Goal: Task Accomplishment & Management: Manage account settings

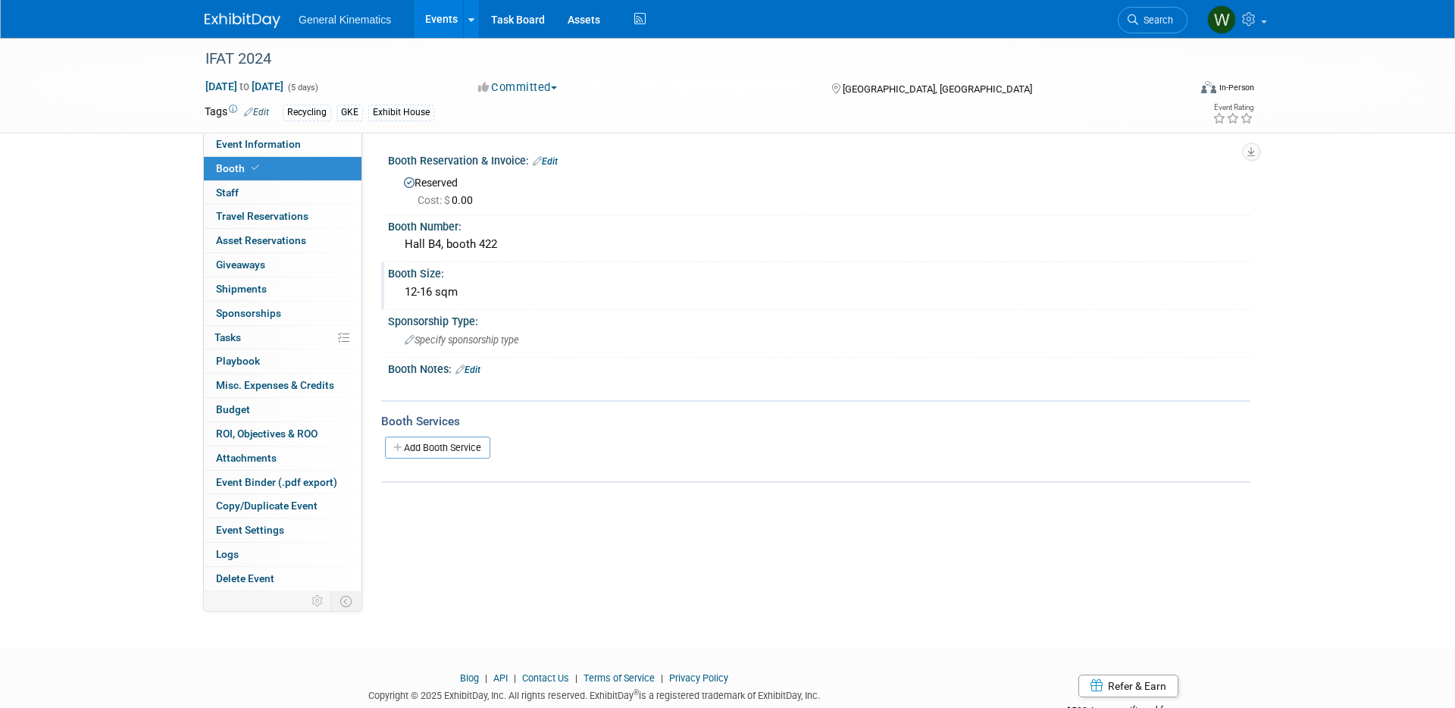
click at [499, 286] on div "12-16 sqm" at bounding box center [818, 291] width 839 height 23
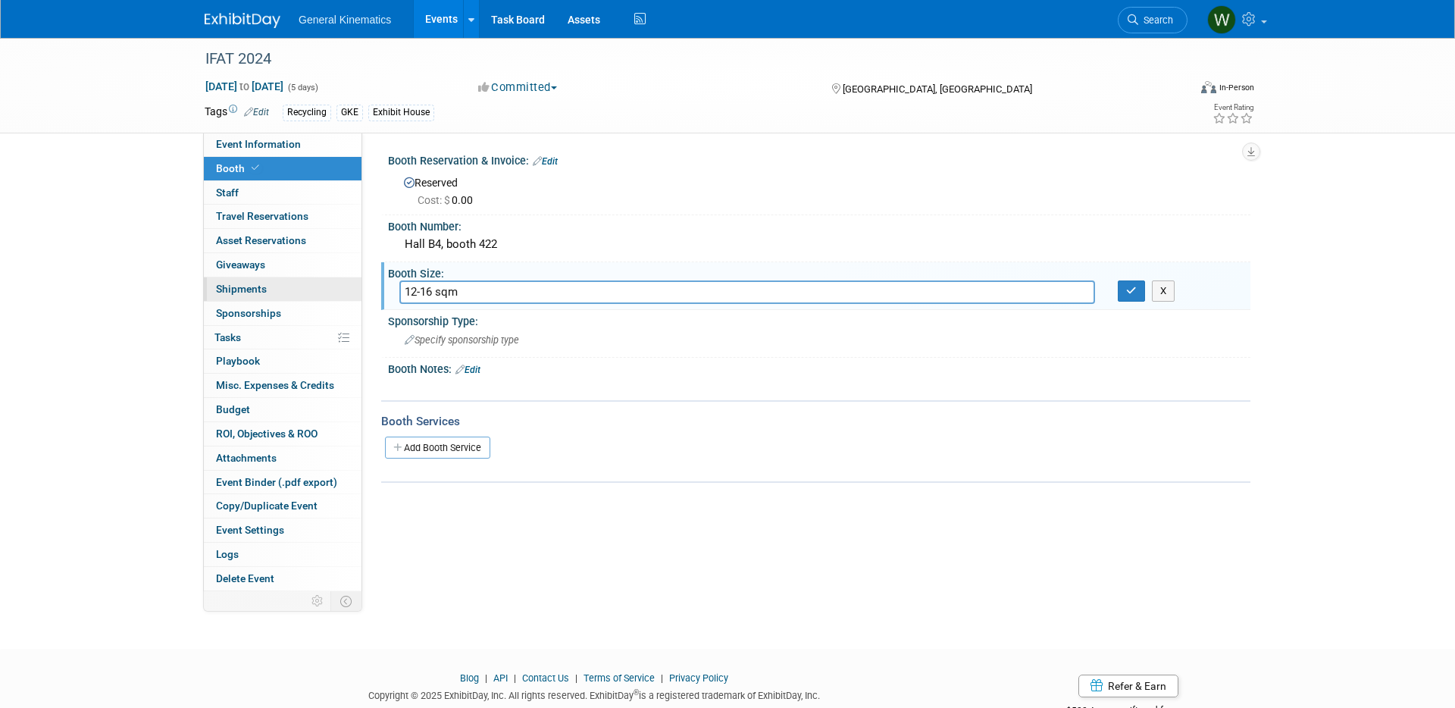
drag, startPoint x: 498, startPoint y: 286, endPoint x: 360, endPoint y: 277, distance: 138.2
click at [360, 277] on div "Event Information Event Info Booth Booth 0 Staff 0 Staff 0 Travel Reservations …" at bounding box center [727, 314] width 1068 height 553
type input "42 sqm"
click at [1134, 288] on icon "button" at bounding box center [1131, 291] width 11 height 10
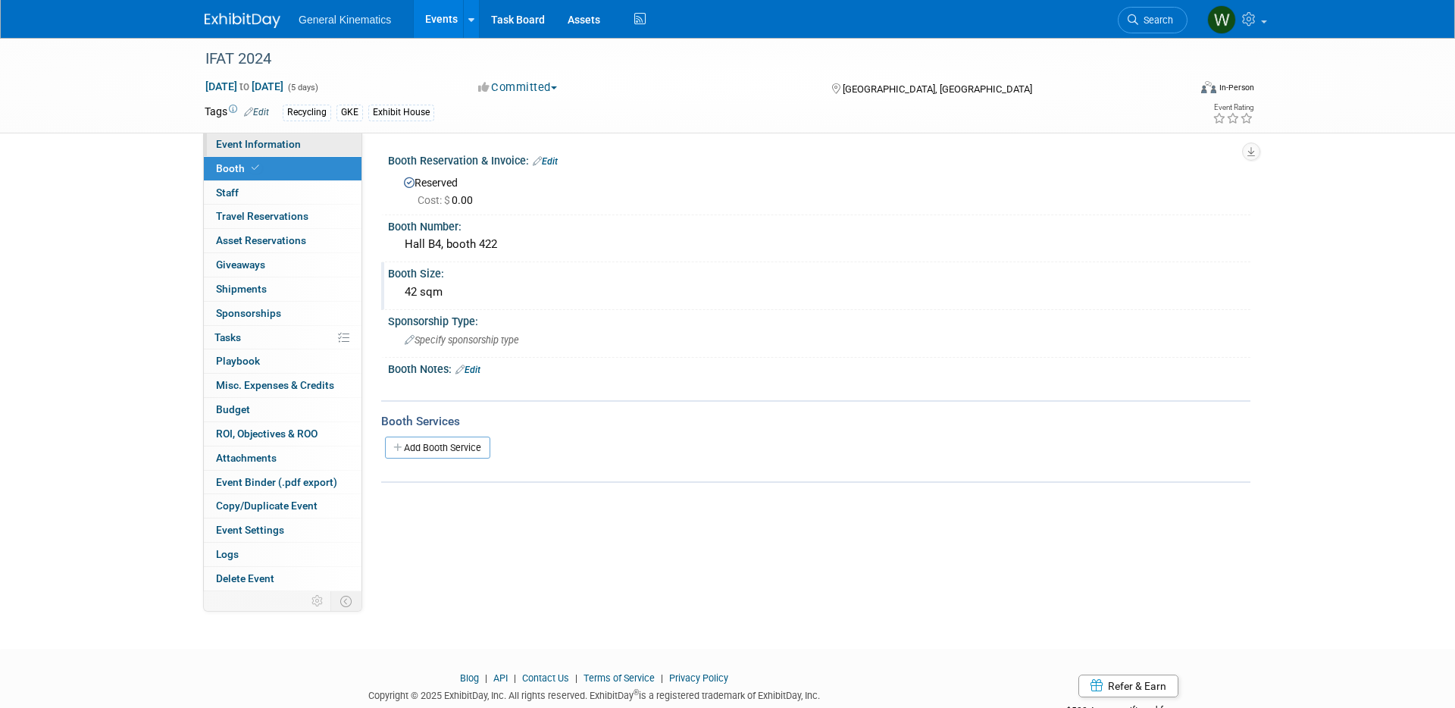
click at [324, 139] on link "Event Information" at bounding box center [283, 144] width 158 height 23
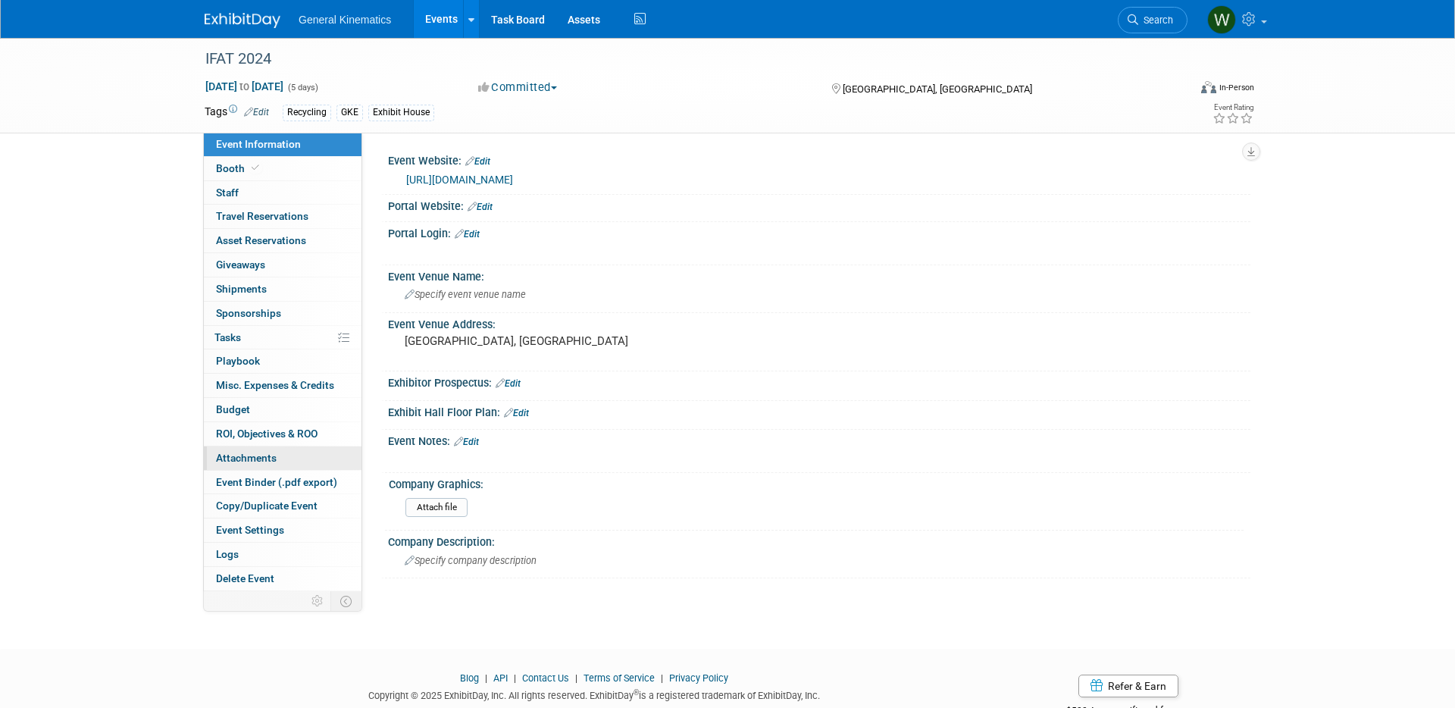
click at [263, 458] on span "Attachments 0" at bounding box center [246, 458] width 61 height 12
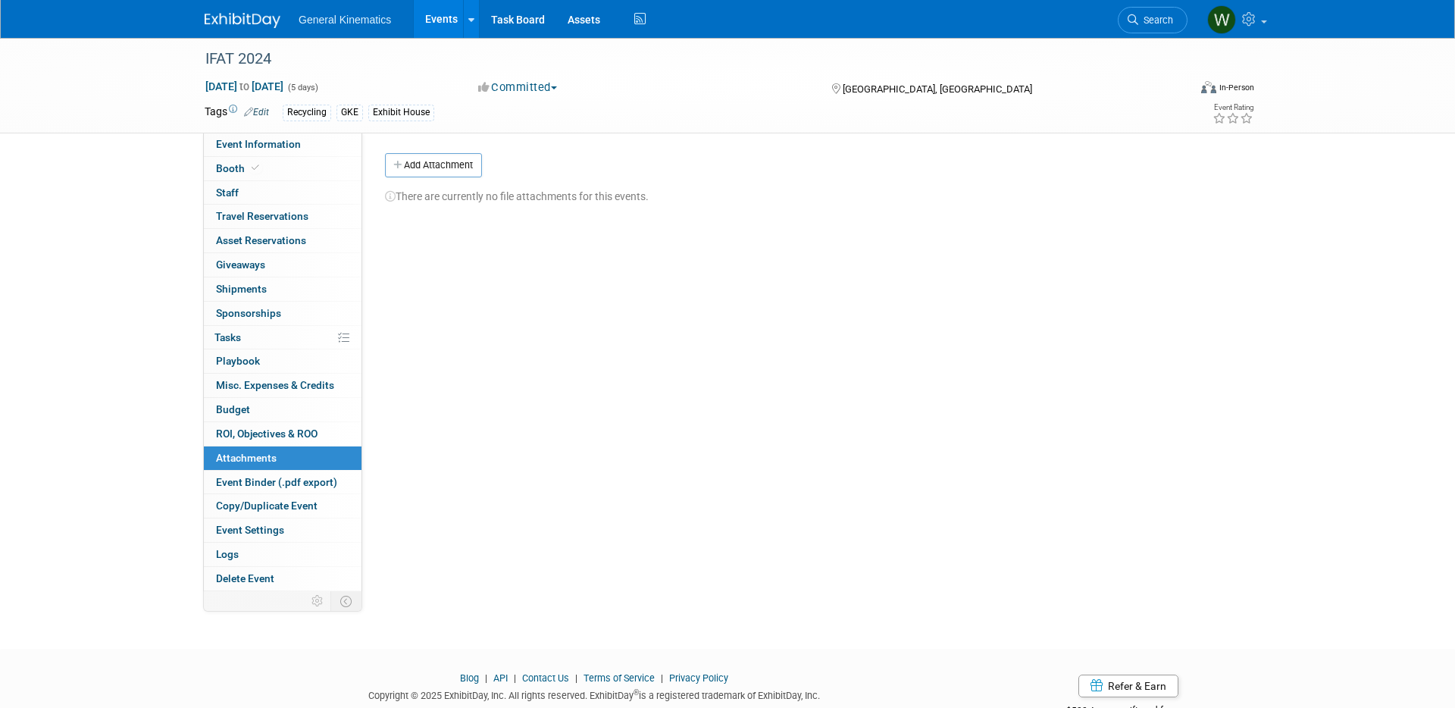
click at [474, 170] on button "Add Attachment" at bounding box center [433, 165] width 97 height 24
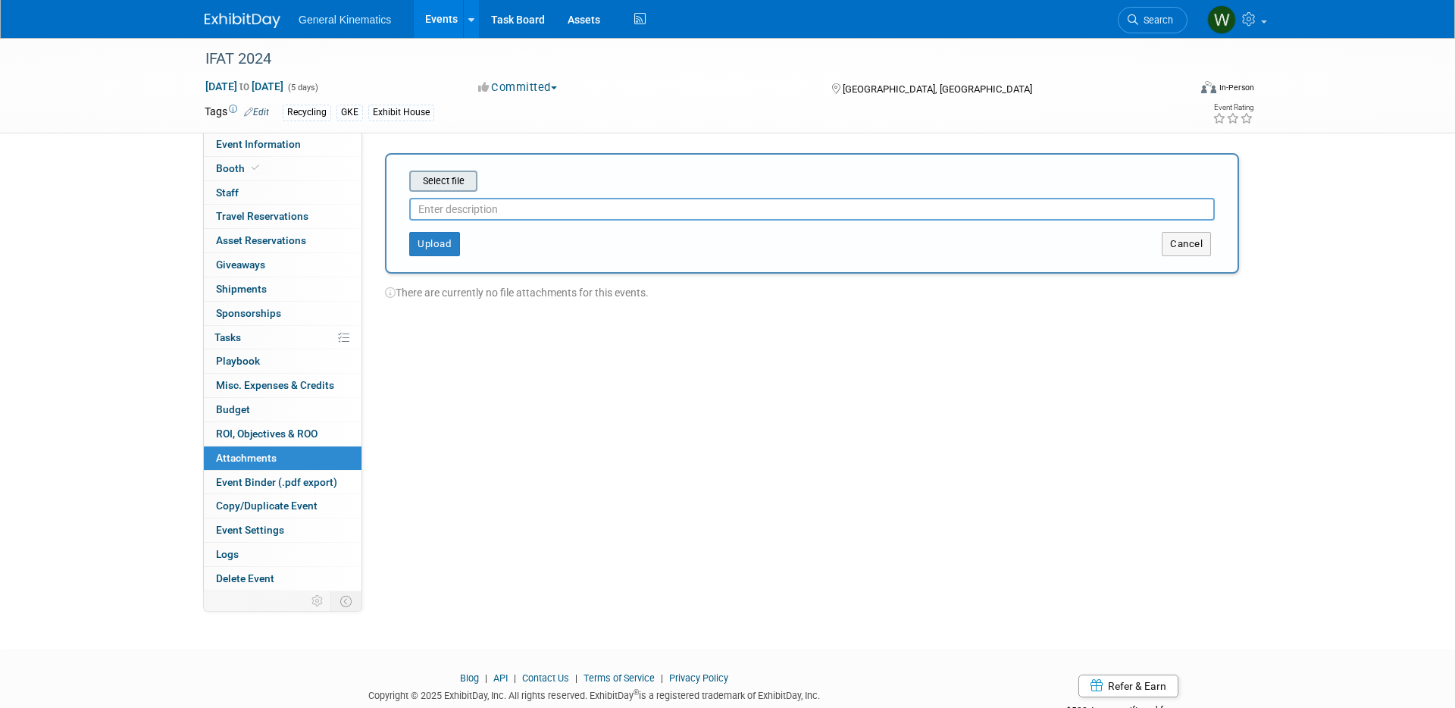
click at [461, 173] on input "file" at bounding box center [385, 181] width 180 height 18
click at [436, 179] on input "file" at bounding box center [385, 181] width 180 height 18
click at [434, 237] on button "Upload" at bounding box center [434, 238] width 51 height 24
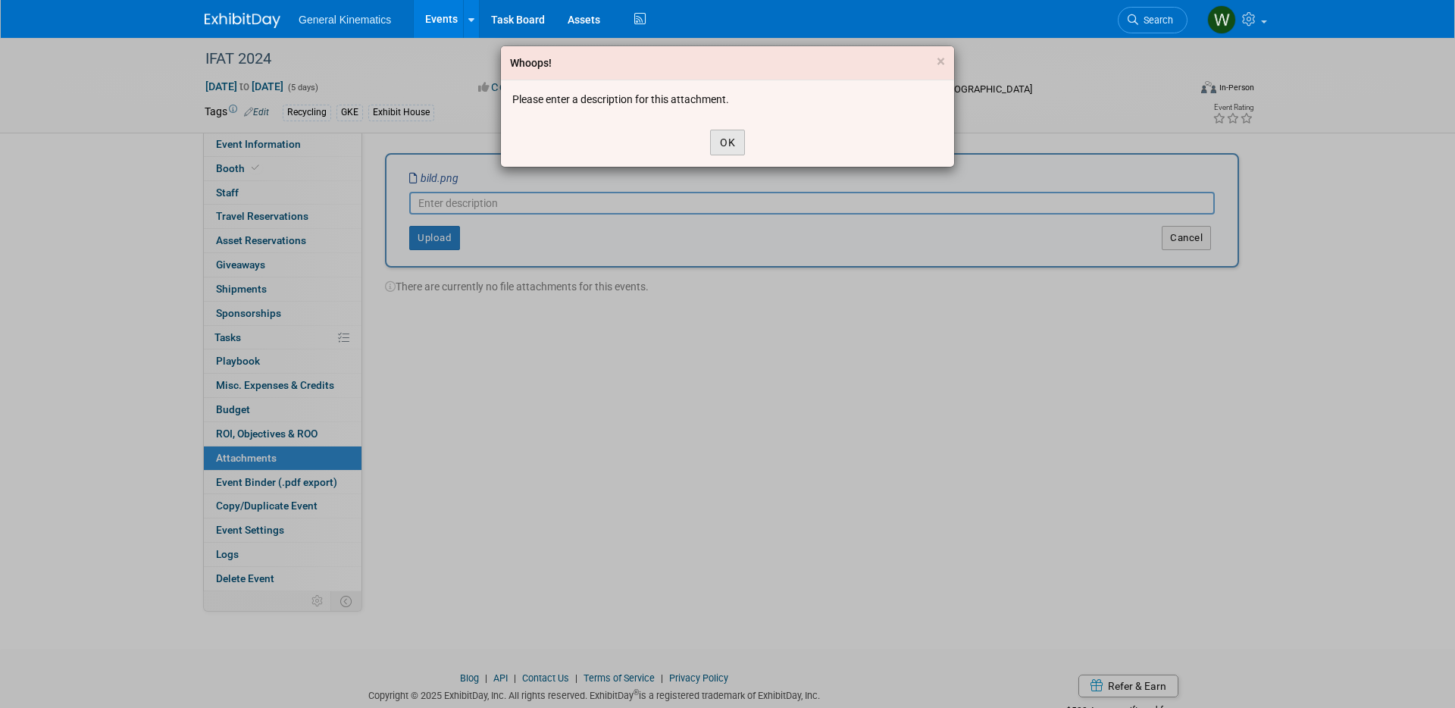
click at [724, 137] on button "OK" at bounding box center [727, 143] width 35 height 26
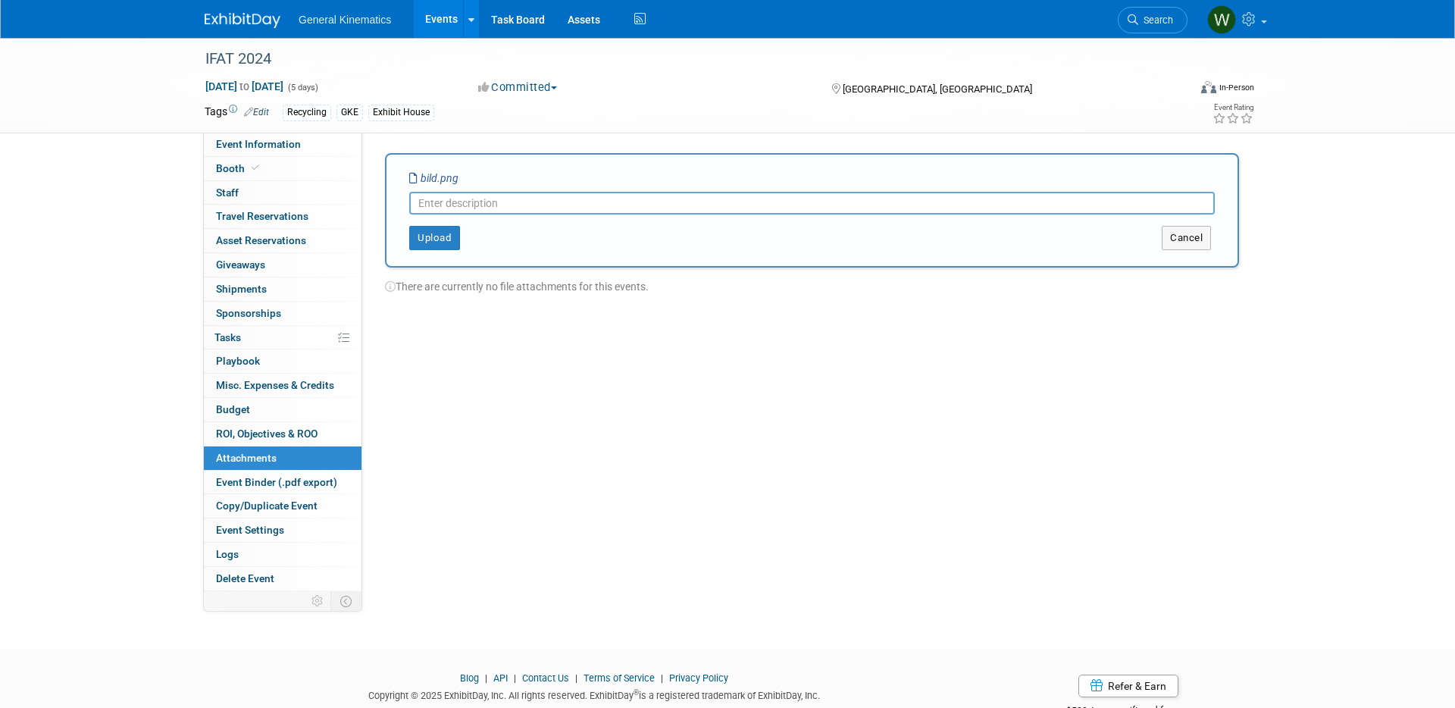
click at [793, 201] on input "text" at bounding box center [811, 203] width 805 height 23
click at [430, 233] on button "Upload" at bounding box center [434, 238] width 51 height 24
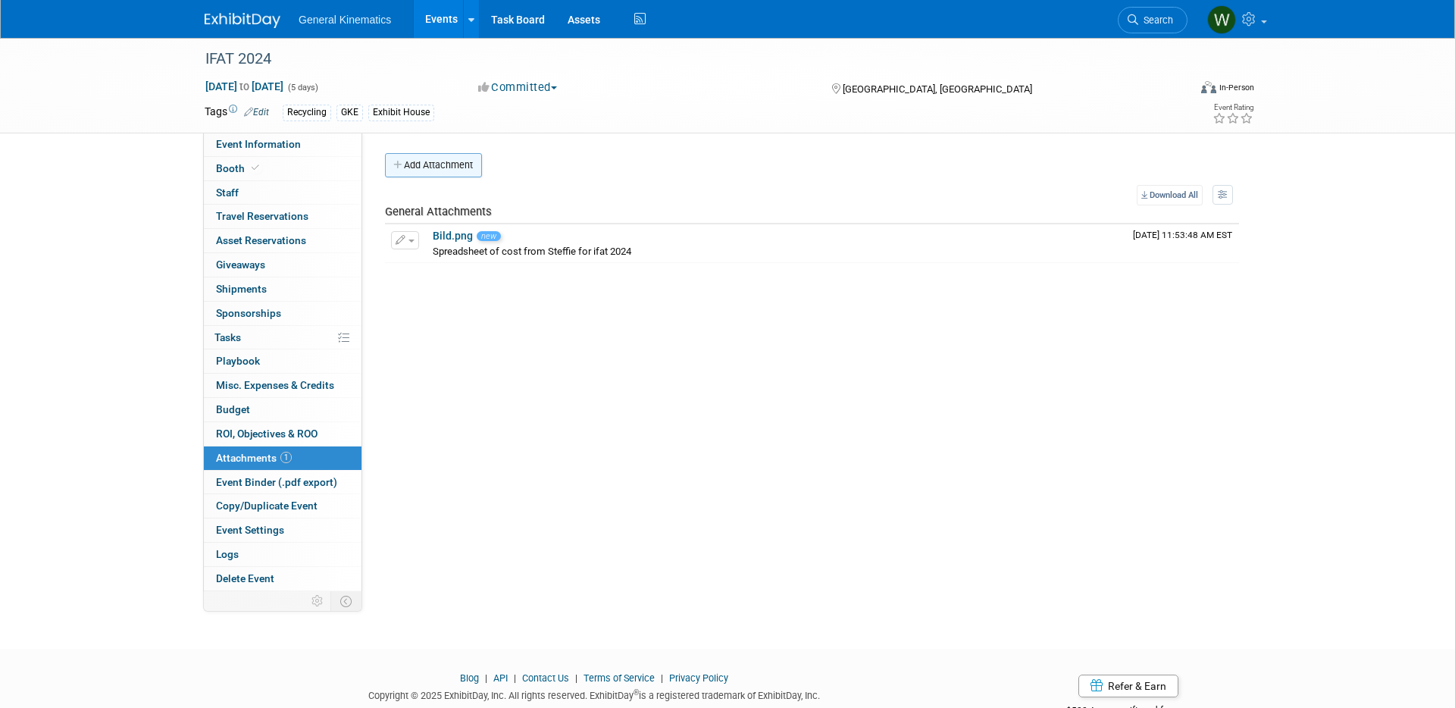
click at [437, 170] on button "Add Attachment" at bounding box center [433, 165] width 97 height 24
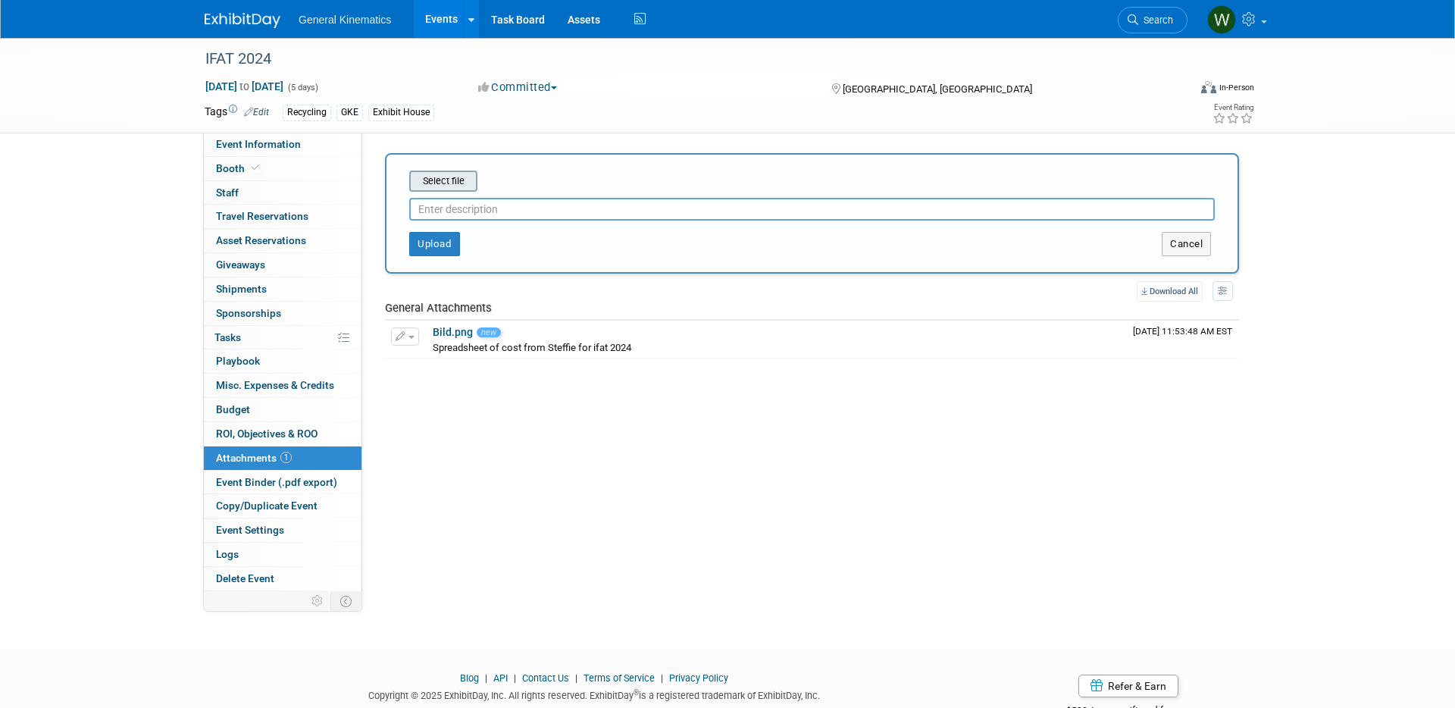
click at [437, 185] on input "file" at bounding box center [385, 181] width 180 height 18
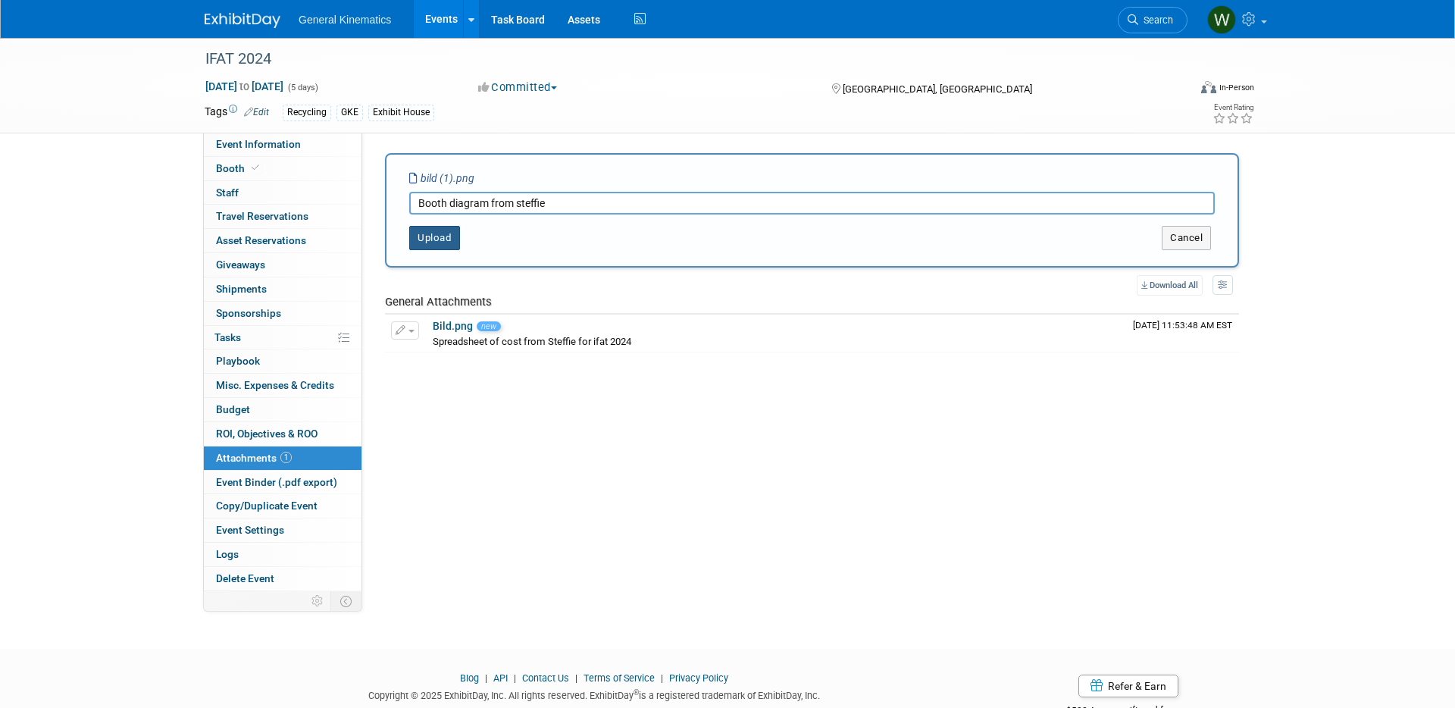
type input "Booth diagram from steffie"
click at [435, 245] on button "Upload" at bounding box center [434, 238] width 51 height 24
